Goal: Check status

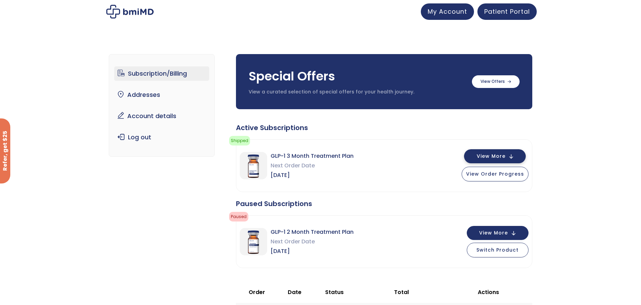
click at [495, 156] on span "View More" at bounding box center [490, 156] width 29 height 4
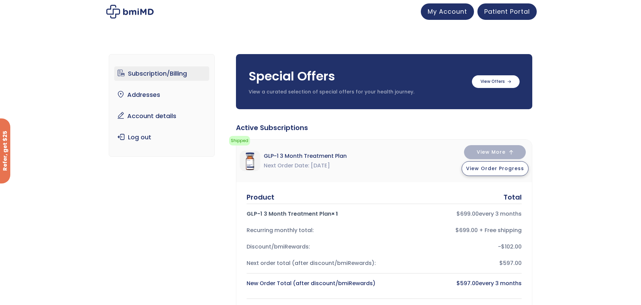
click at [505, 170] on span "View Order Progress" at bounding box center [495, 168] width 58 height 7
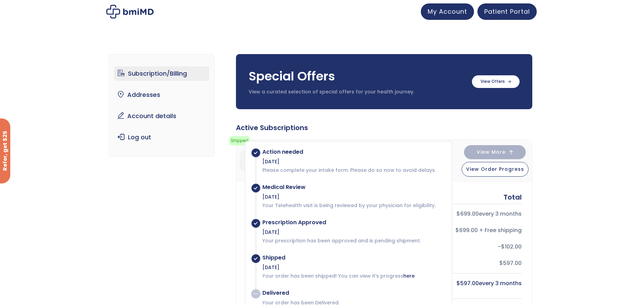
click at [155, 72] on link "Subscription/Billing" at bounding box center [161, 74] width 95 height 14
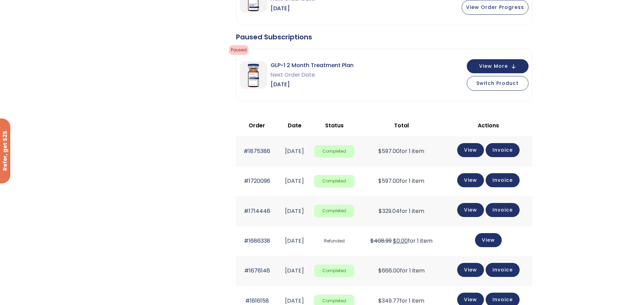
scroll to position [171, 0]
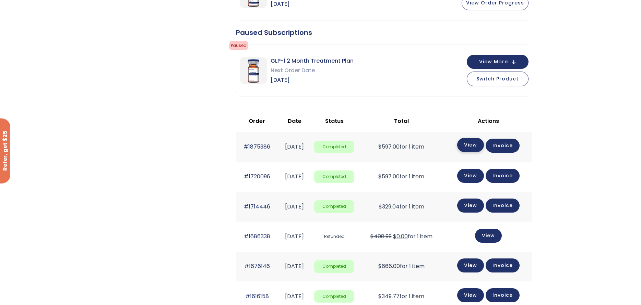
click at [479, 142] on link "View" at bounding box center [470, 145] width 27 height 14
